Goal: Information Seeking & Learning: Learn about a topic

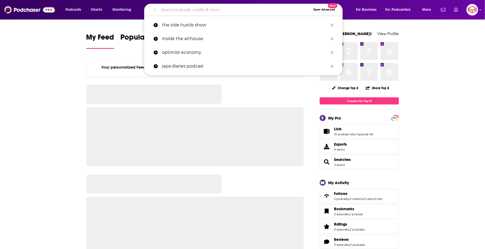
type input "b"
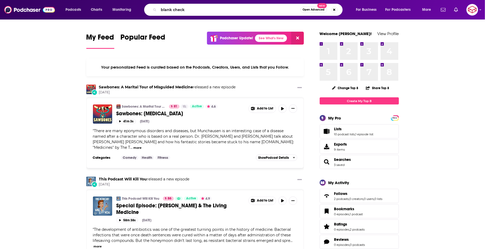
type input "blank check"
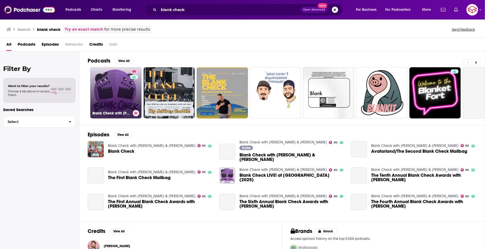
click at [120, 87] on link "86 Blank Check with [PERSON_NAME] & [PERSON_NAME]" at bounding box center [115, 92] width 51 height 51
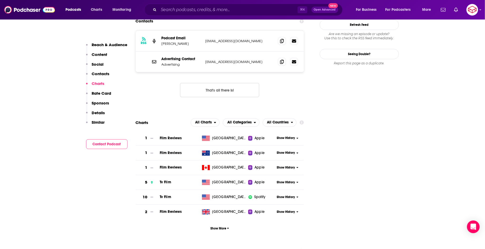
scroll to position [553, 0]
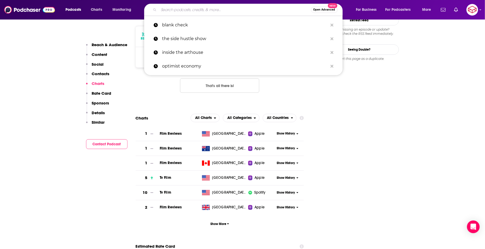
click at [191, 11] on input "Search podcasts, credits, & more..." at bounding box center [235, 10] width 152 height 8
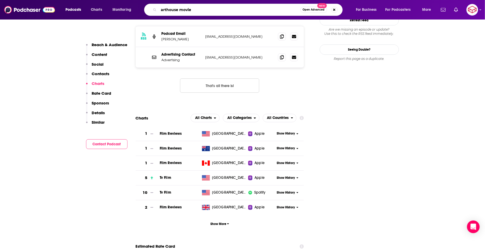
type input "arthouse movies"
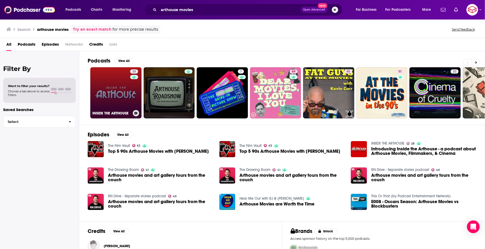
click at [106, 86] on link "28 INSIDE THE ARTHOUSE" at bounding box center [115, 92] width 51 height 51
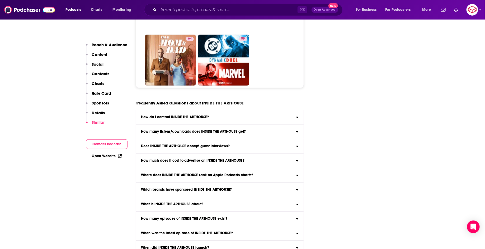
scroll to position [2483, 0]
